Goal: Navigation & Orientation: Find specific page/section

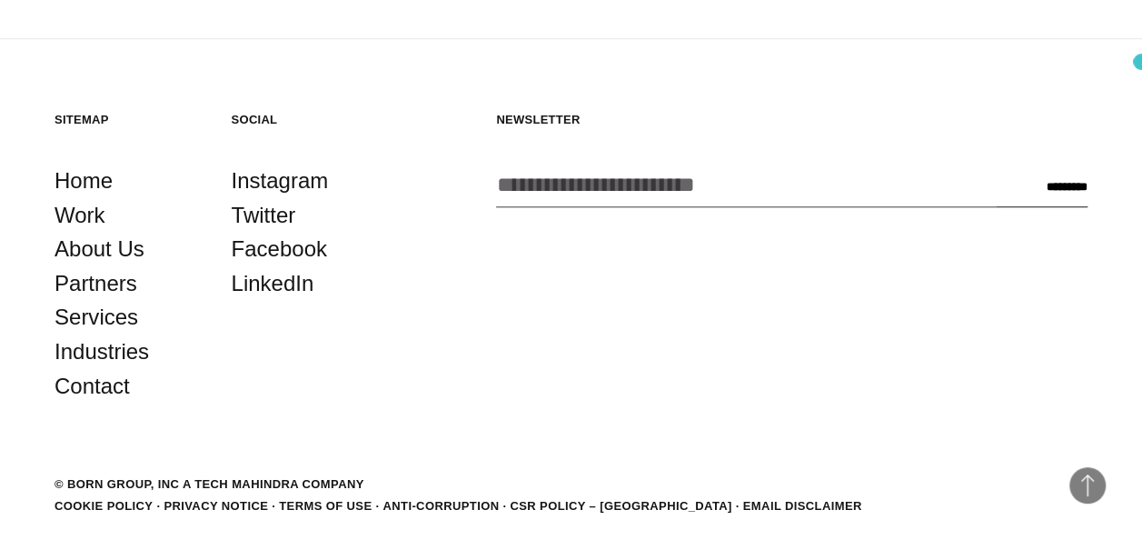
scroll to position [4101, 0]
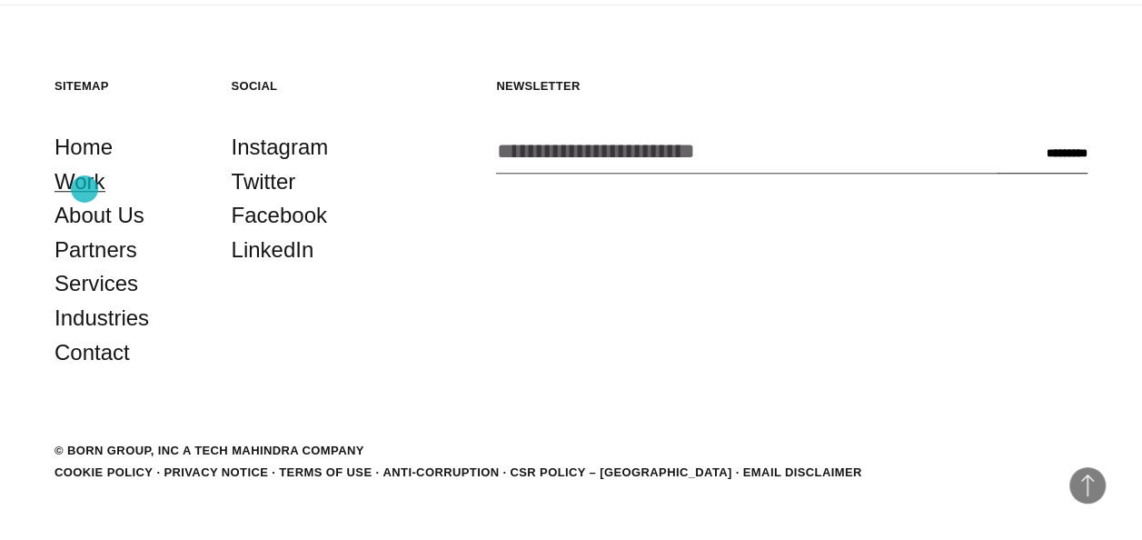
click at [85, 189] on link "Work" at bounding box center [80, 182] width 51 height 35
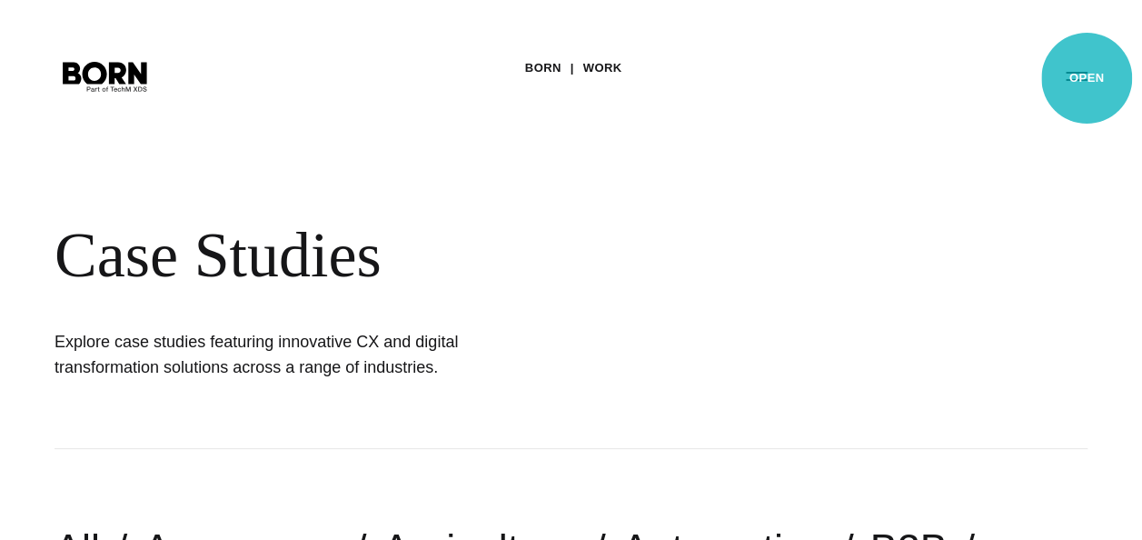
click at [1087, 78] on button "Primary Menu" at bounding box center [1077, 75] width 44 height 38
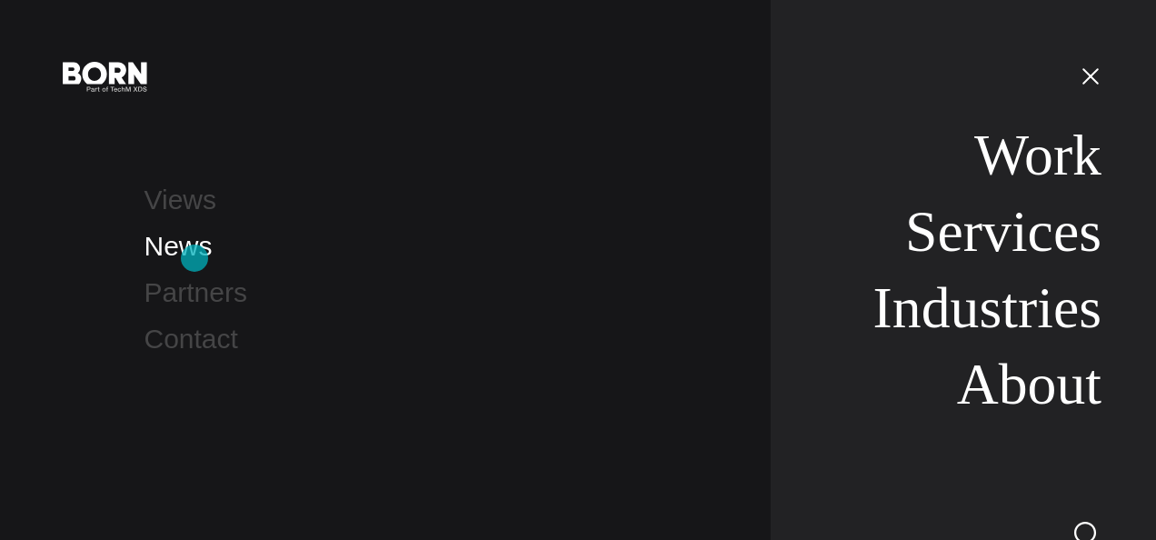
click at [195, 258] on link "News" at bounding box center [179, 246] width 68 height 30
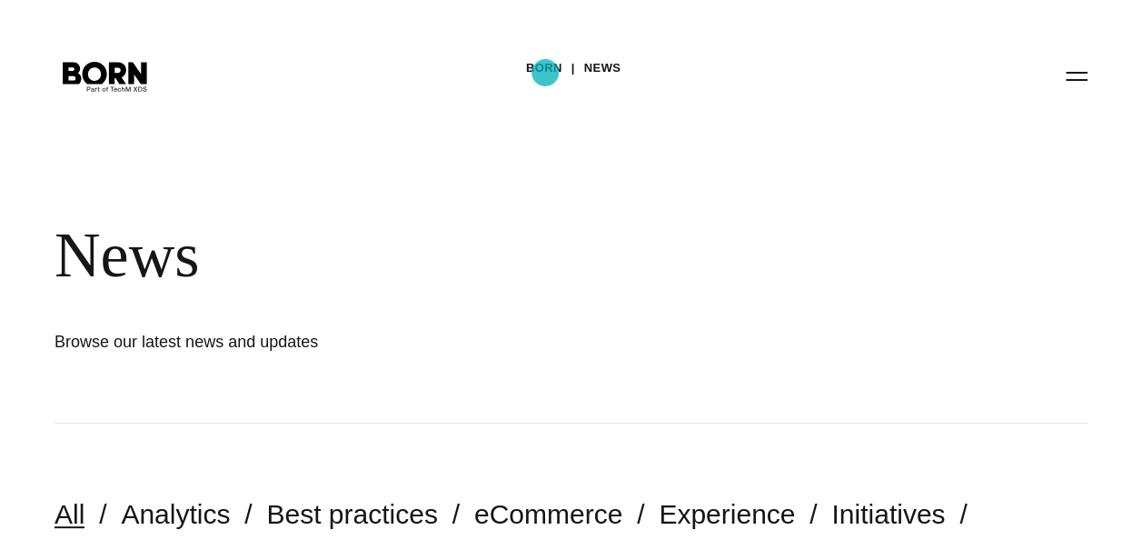
click at [545, 73] on link "BORN" at bounding box center [544, 68] width 36 height 27
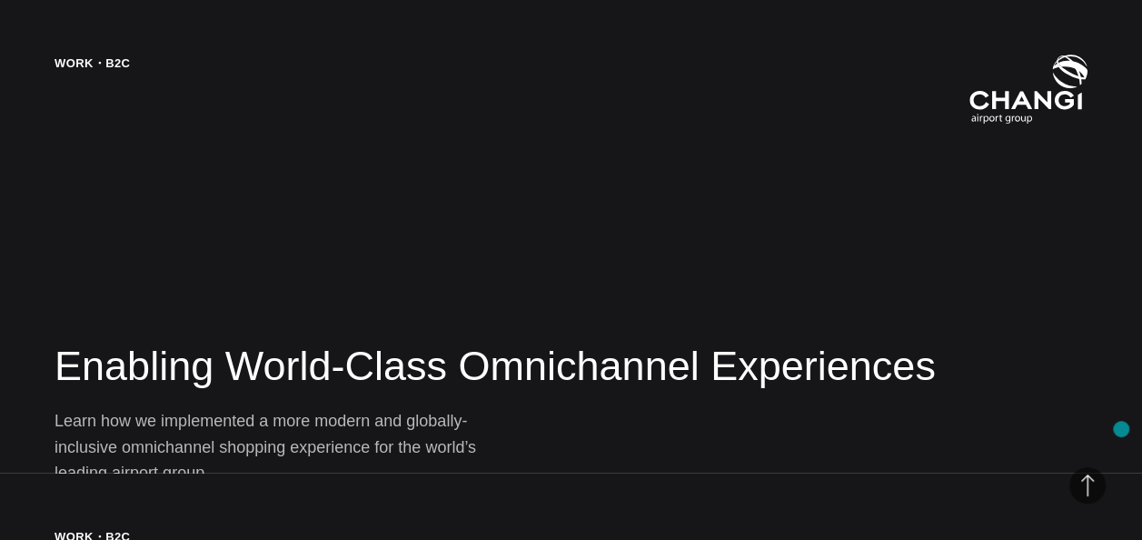
scroll to position [2237, 0]
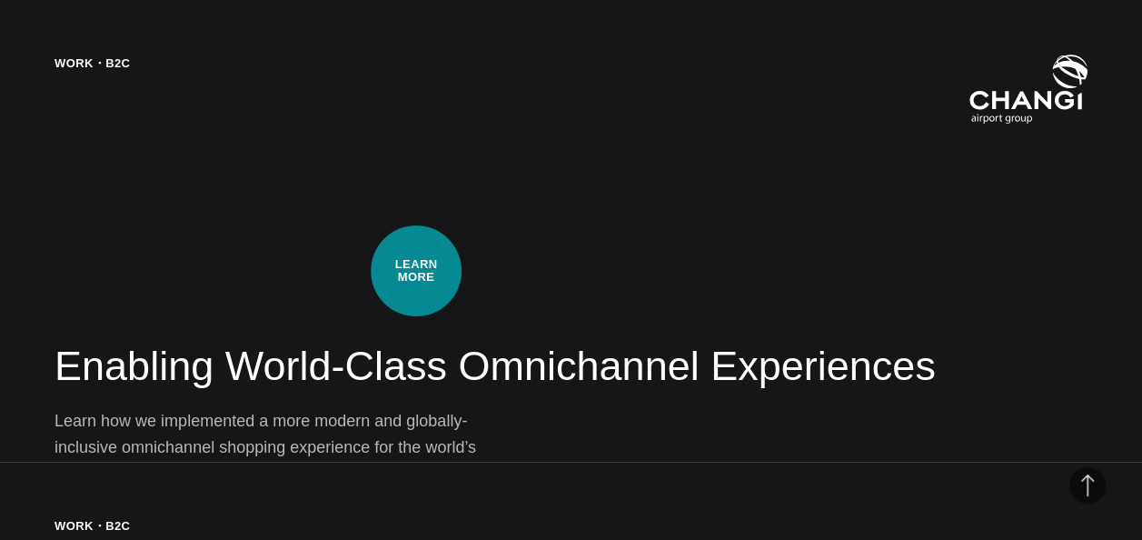
click at [416, 271] on div "Work・B2C Enabling World-Class Omnichannel Experiences Learn how we implemented …" at bounding box center [571, 270] width 1142 height 540
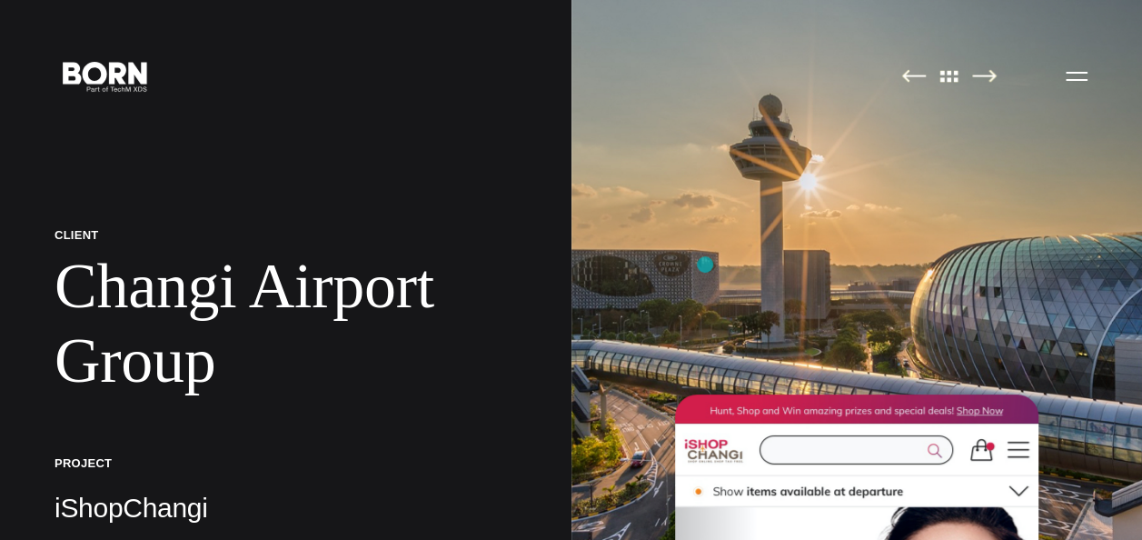
click at [705, 264] on img at bounding box center [858, 270] width 572 height 540
click at [984, 74] on img at bounding box center [985, 76] width 25 height 14
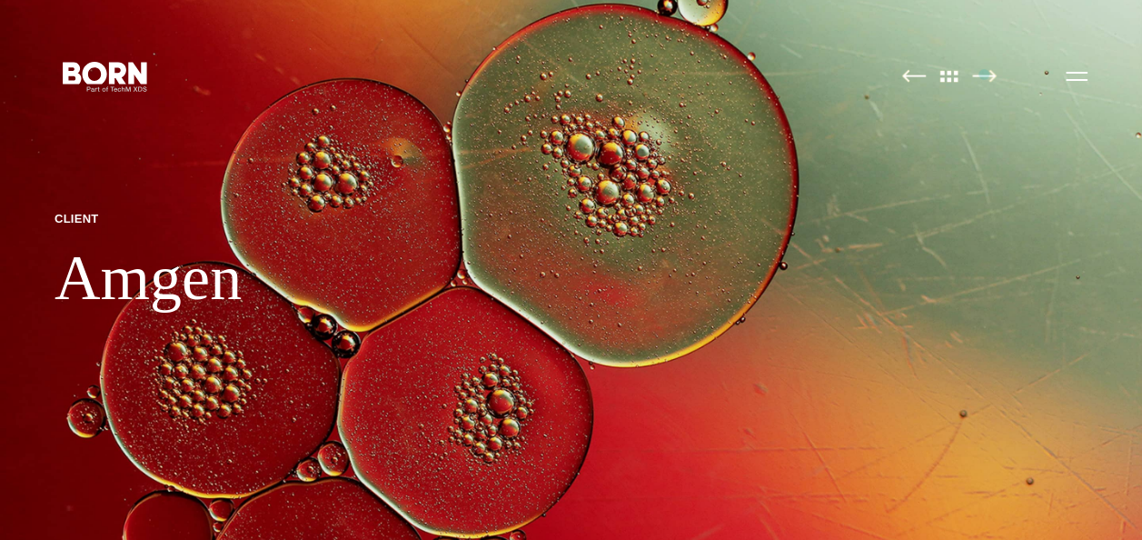
click at [985, 80] on img at bounding box center [985, 76] width 25 height 14
